Goal: Task Accomplishment & Management: Use online tool/utility

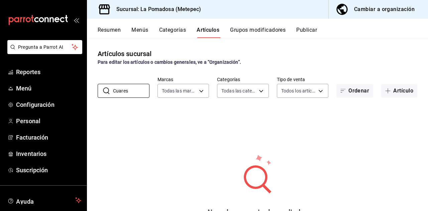
click at [135, 92] on input "Cuares" at bounding box center [131, 90] width 36 height 13
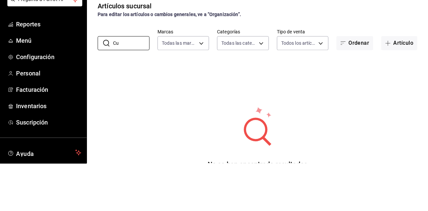
type input "C"
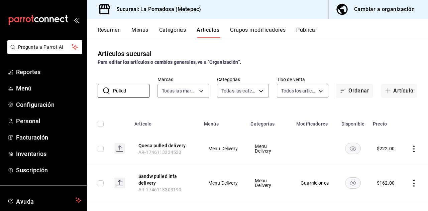
click at [136, 84] on input "Pulled" at bounding box center [131, 90] width 36 height 13
type input "P"
type input "V"
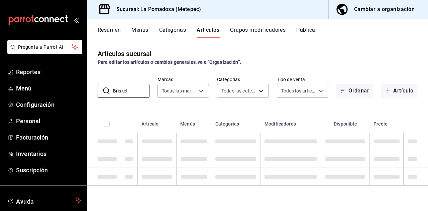
type input "Brisket"
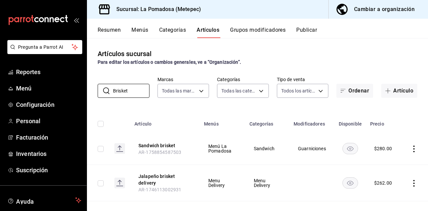
click at [401, 84] on button "Artículo" at bounding box center [399, 91] width 36 height 14
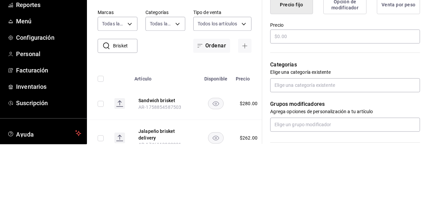
scroll to position [179, 0]
type input "Jalapeño pulled"
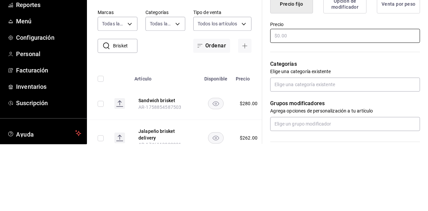
click at [322, 102] on div "¿Cómo se va a llamar? [PERSON_NAME] pulled 15 /40 ¿Cómo se va a llamar? Ingresa…" at bounding box center [341, 129] width 158 height 425
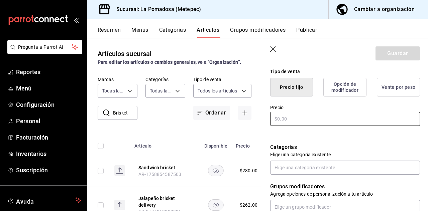
scroll to position [172, 0]
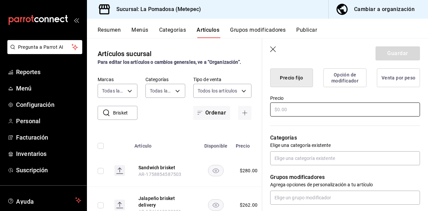
click at [325, 108] on input "text" at bounding box center [345, 110] width 150 height 14
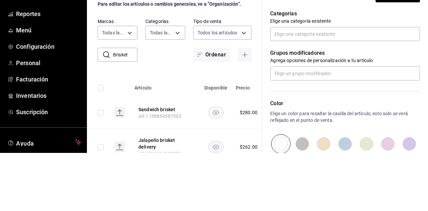
scroll to position [244, 0]
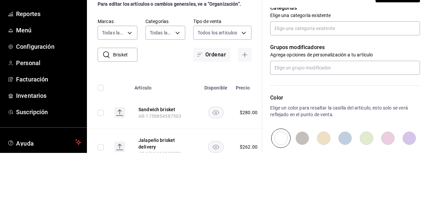
type input "$160.00"
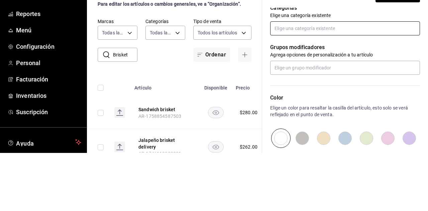
click at [369, 89] on input "text" at bounding box center [345, 87] width 150 height 14
type input "entr"
click at [303, 128] on li "Entradas" at bounding box center [345, 133] width 150 height 11
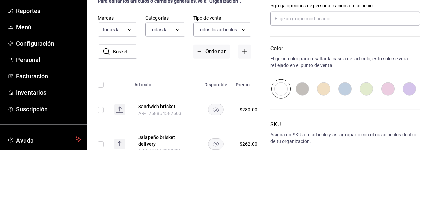
scroll to position [32, 0]
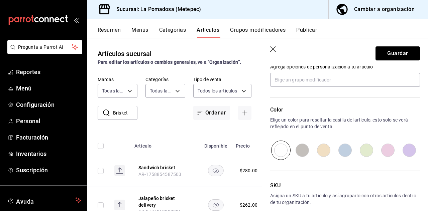
click at [404, 51] on button "Guardar" at bounding box center [397, 53] width 44 height 14
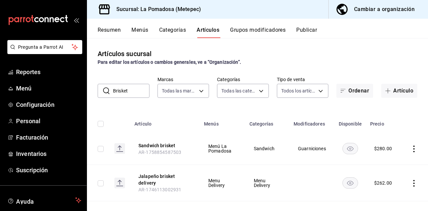
click at [312, 31] on button "Publicar" at bounding box center [306, 32] width 21 height 11
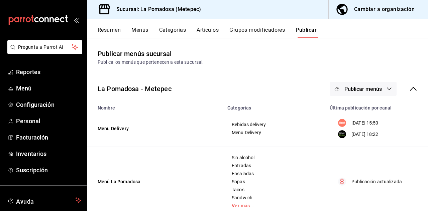
click at [388, 183] on p "Publicación actualizada" at bounding box center [376, 181] width 50 height 7
click at [386, 89] on button "Publicar menús" at bounding box center [362, 89] width 67 height 14
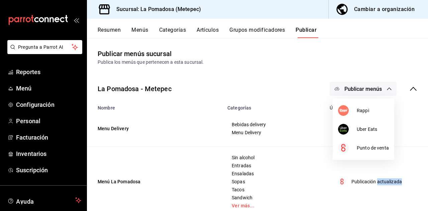
click at [380, 151] on span "Punto de venta" at bounding box center [372, 148] width 32 height 7
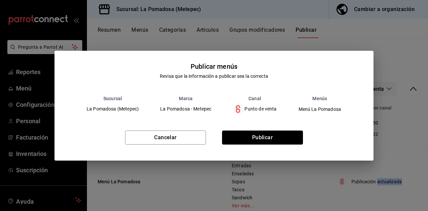
click at [282, 141] on button "Publicar" at bounding box center [262, 138] width 81 height 14
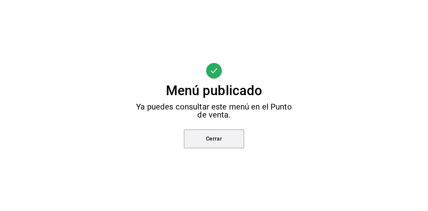
click at [227, 140] on button "Cerrar" at bounding box center [214, 139] width 60 height 19
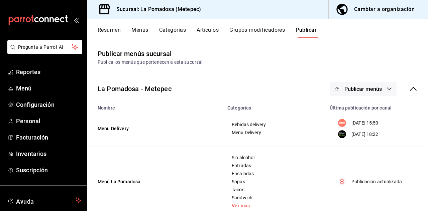
click at [205, 33] on button "Artículos" at bounding box center [207, 32] width 22 height 11
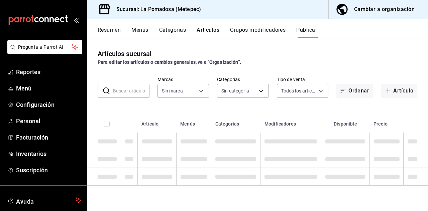
click at [21, 156] on span "Inventarios" at bounding box center [48, 153] width 65 height 9
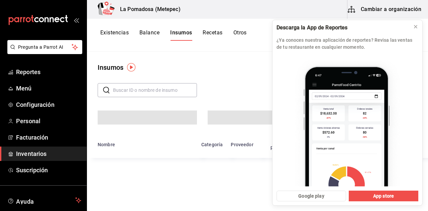
click at [125, 90] on input "text" at bounding box center [155, 90] width 84 height 13
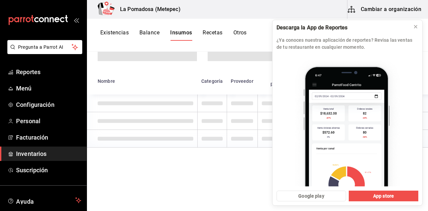
scroll to position [84, 0]
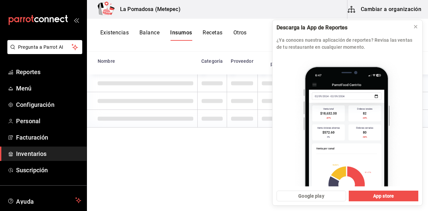
type input "Pulled"
click at [414, 29] on icon at bounding box center [415, 26] width 5 height 5
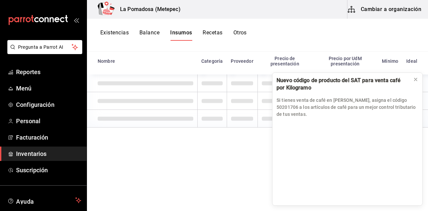
click at [411, 79] on button at bounding box center [415, 79] width 11 height 11
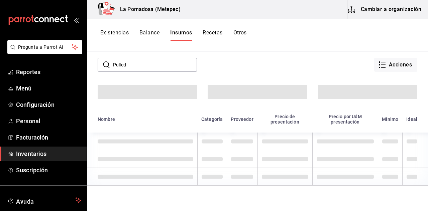
scroll to position [0, 0]
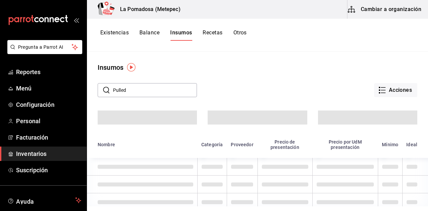
click at [214, 34] on button "Recetas" at bounding box center [212, 34] width 20 height 11
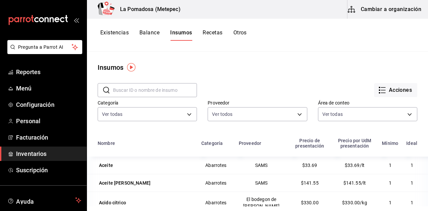
click at [207, 32] on button "Recetas" at bounding box center [212, 34] width 20 height 11
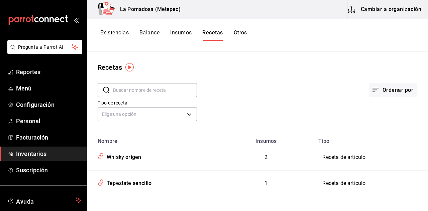
click at [401, 10] on button "Cambiar a organización" at bounding box center [384, 9] width 75 height 19
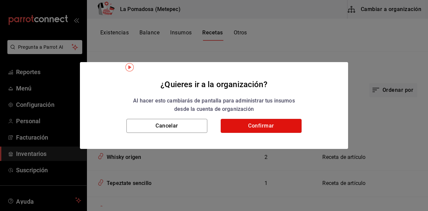
click at [283, 128] on button "Confirmar" at bounding box center [261, 126] width 81 height 14
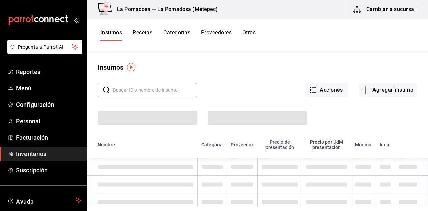
click at [145, 35] on button "Recetas" at bounding box center [143, 34] width 20 height 11
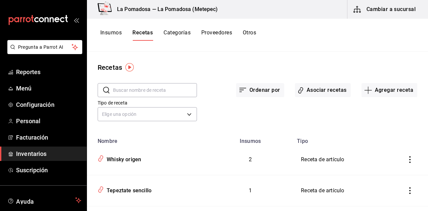
click at [335, 92] on button "Asociar recetas" at bounding box center [323, 90] width 56 height 14
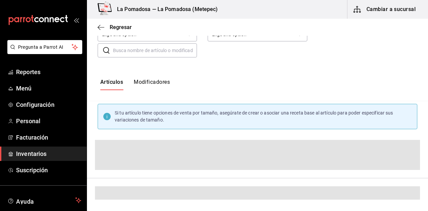
scroll to position [71, 0]
click at [124, 50] on input "text" at bounding box center [155, 49] width 84 height 13
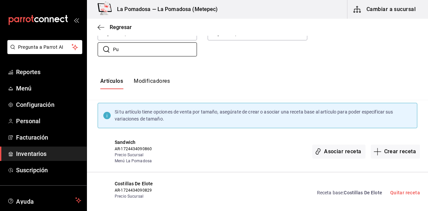
scroll to position [0, 0]
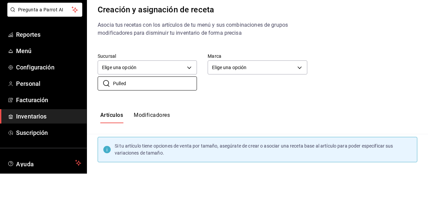
type input "Pulled"
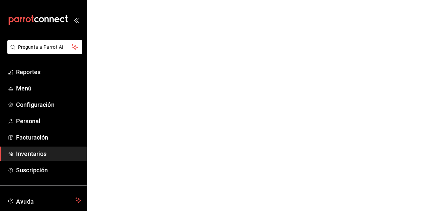
click at [31, 154] on span "Inventarios" at bounding box center [48, 153] width 65 height 9
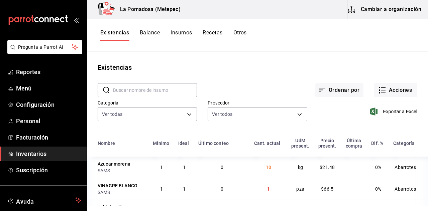
click at [407, 3] on button "Cambiar a organización" at bounding box center [384, 9] width 75 height 19
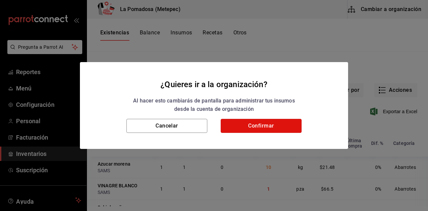
click at [288, 125] on button "Confirmar" at bounding box center [261, 126] width 81 height 14
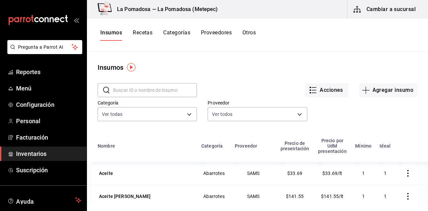
click at [141, 38] on button "Recetas" at bounding box center [143, 34] width 20 height 11
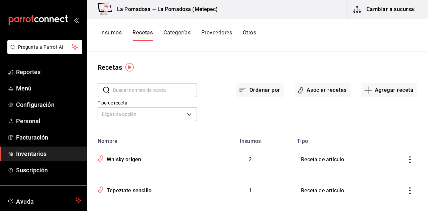
click at [334, 94] on button "Asociar recetas" at bounding box center [323, 90] width 56 height 14
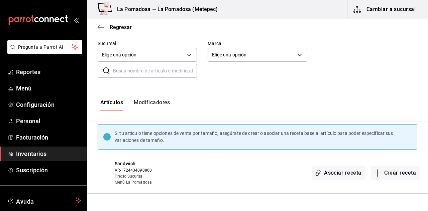
scroll to position [51, 0]
click at [122, 71] on input "text" at bounding box center [155, 69] width 84 height 13
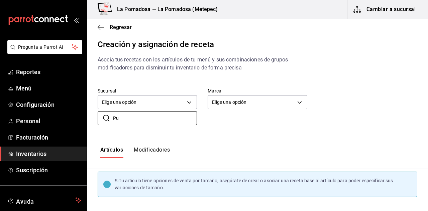
scroll to position [0, 0]
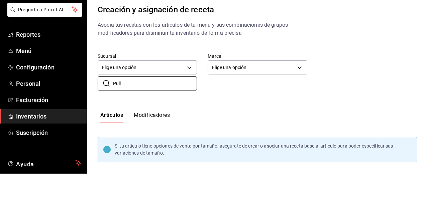
type input "Pull"
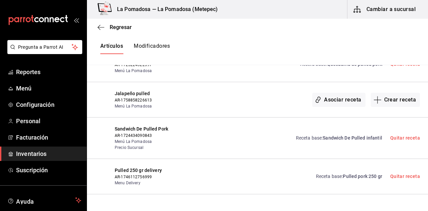
scroll to position [196, 0]
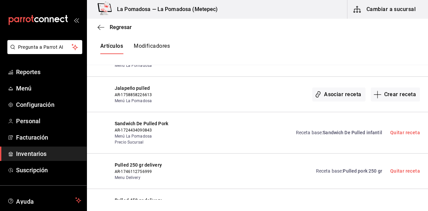
click at [352, 95] on button "Asociar receta" at bounding box center [338, 95] width 53 height 14
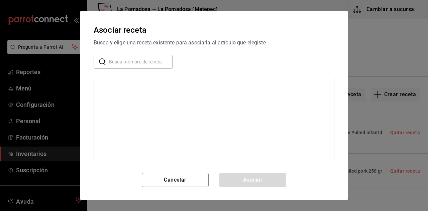
click at [154, 63] on input "text" at bounding box center [140, 61] width 63 height 13
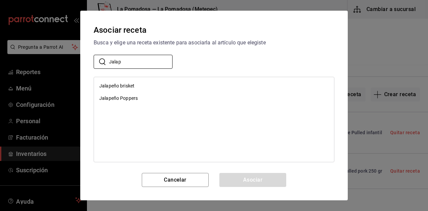
type input "Jalap"
click at [133, 98] on div "Jalapeño Poppers" at bounding box center [118, 98] width 38 height 7
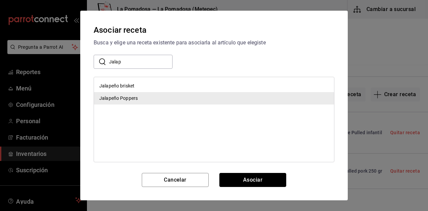
click at [278, 181] on button "Asociar" at bounding box center [252, 180] width 67 height 14
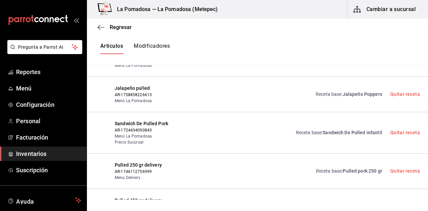
click at [127, 94] on span "AR-1758858226613" at bounding box center [150, 95] width 70 height 6
click at [352, 92] on span "Jalapeño Poppers" at bounding box center [361, 94] width 39 height 5
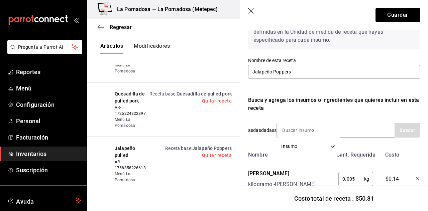
scroll to position [0, 0]
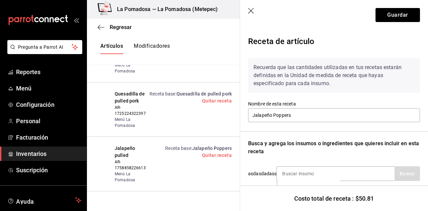
click at [253, 13] on icon "button" at bounding box center [251, 11] width 7 height 7
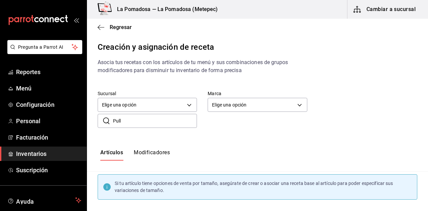
click at [103, 25] on icon "button" at bounding box center [101, 27] width 7 height 6
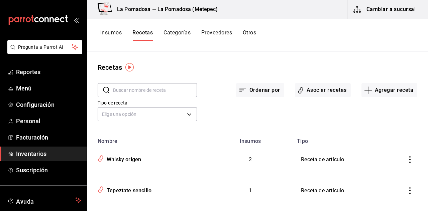
click at [20, 90] on span "Menú" at bounding box center [48, 88] width 65 height 9
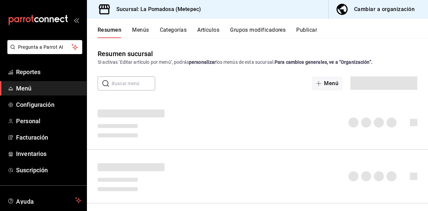
click at [316, 31] on button "Publicar" at bounding box center [306, 32] width 21 height 11
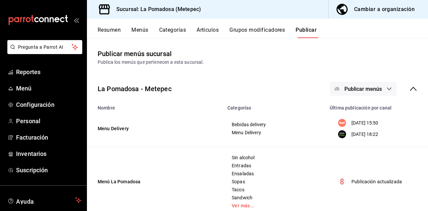
click at [383, 110] on th "Última publicación por canal" at bounding box center [376, 105] width 102 height 9
click at [385, 88] on button "Publicar menús" at bounding box center [362, 89] width 67 height 14
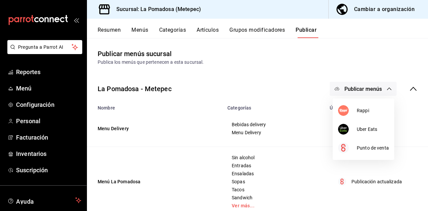
click at [379, 150] on span "Punto de venta" at bounding box center [372, 148] width 32 height 7
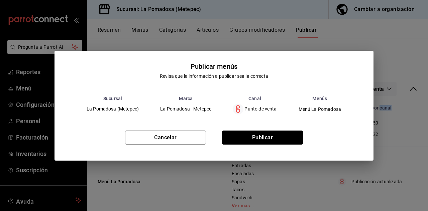
click at [287, 145] on button "Publicar" at bounding box center [262, 138] width 81 height 14
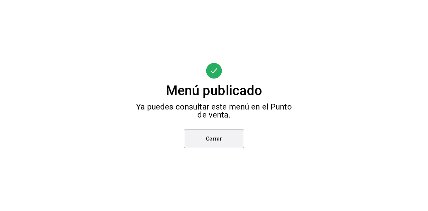
click at [232, 148] on button "Cerrar" at bounding box center [214, 139] width 60 height 19
